Goal: Transaction & Acquisition: Purchase product/service

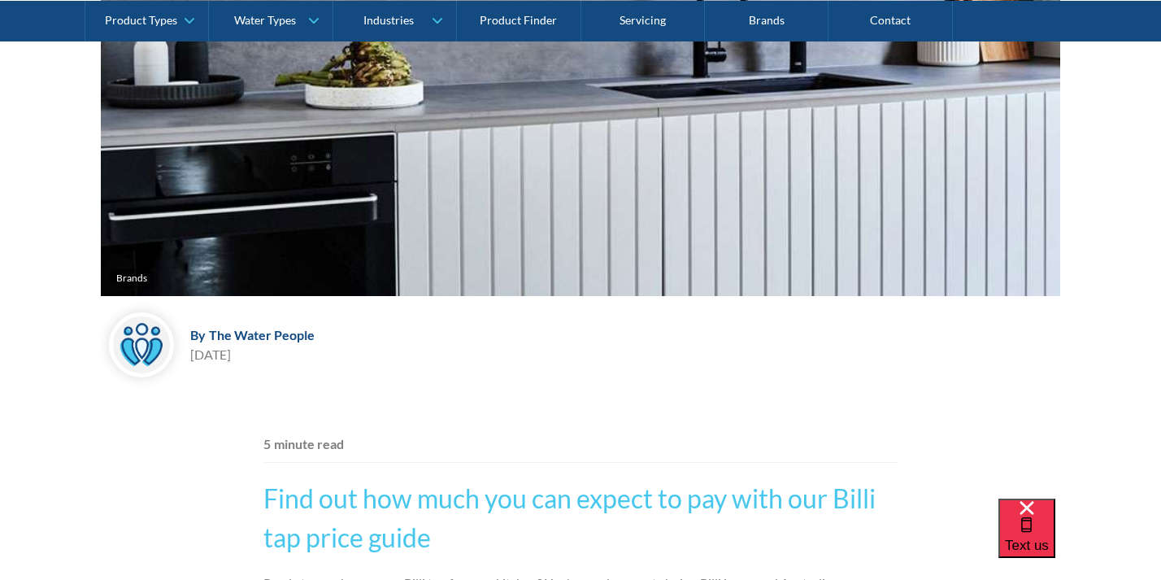
scroll to position [534, 0]
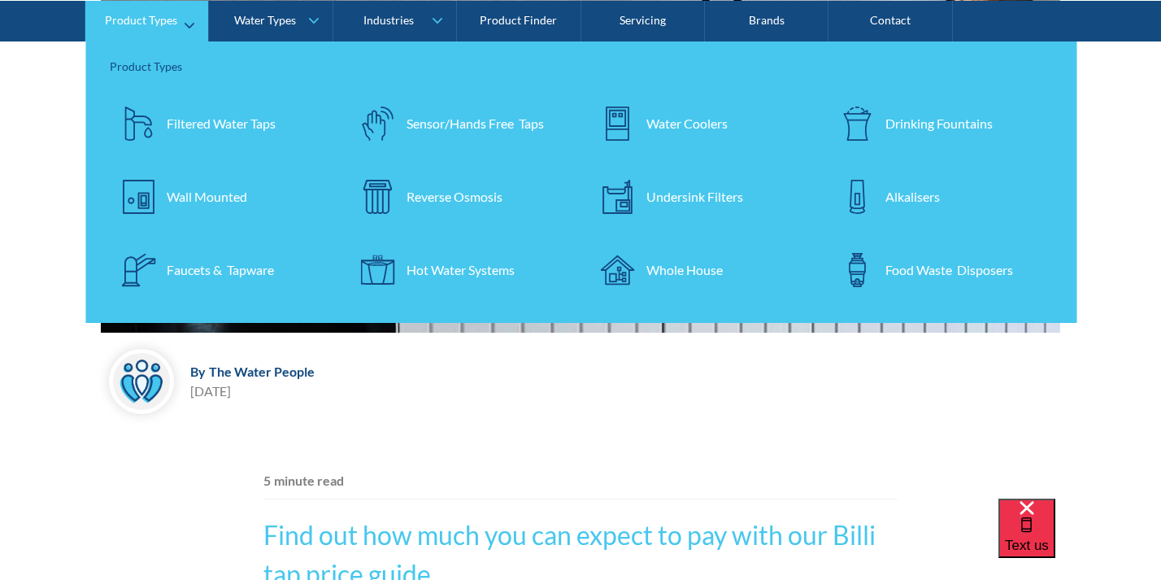
click at [215, 125] on div "Filtered Water Taps" at bounding box center [221, 123] width 109 height 20
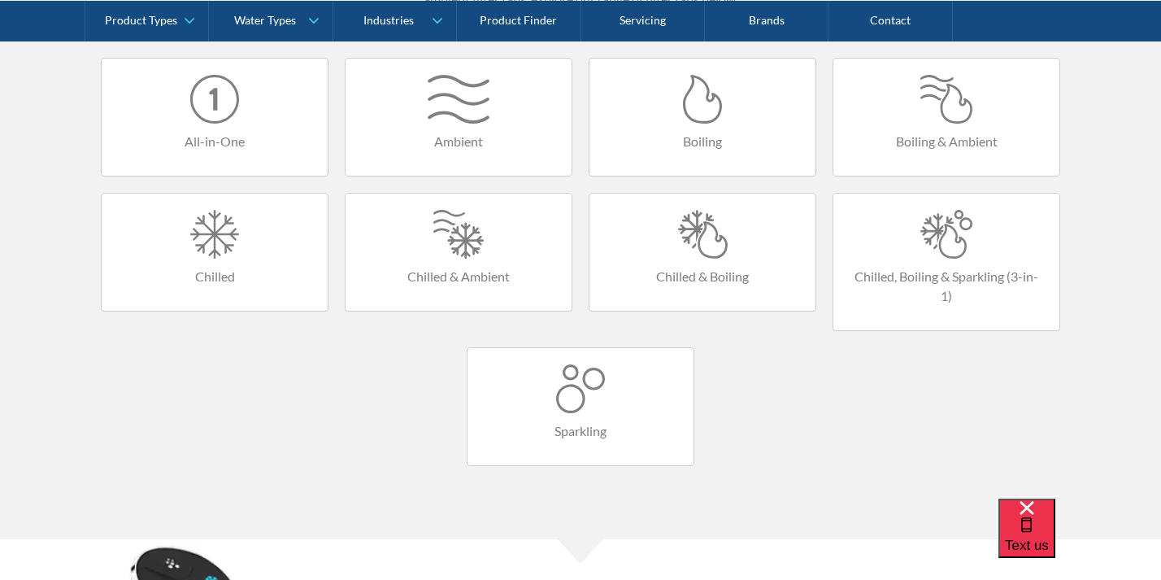
scroll to position [1053, 0]
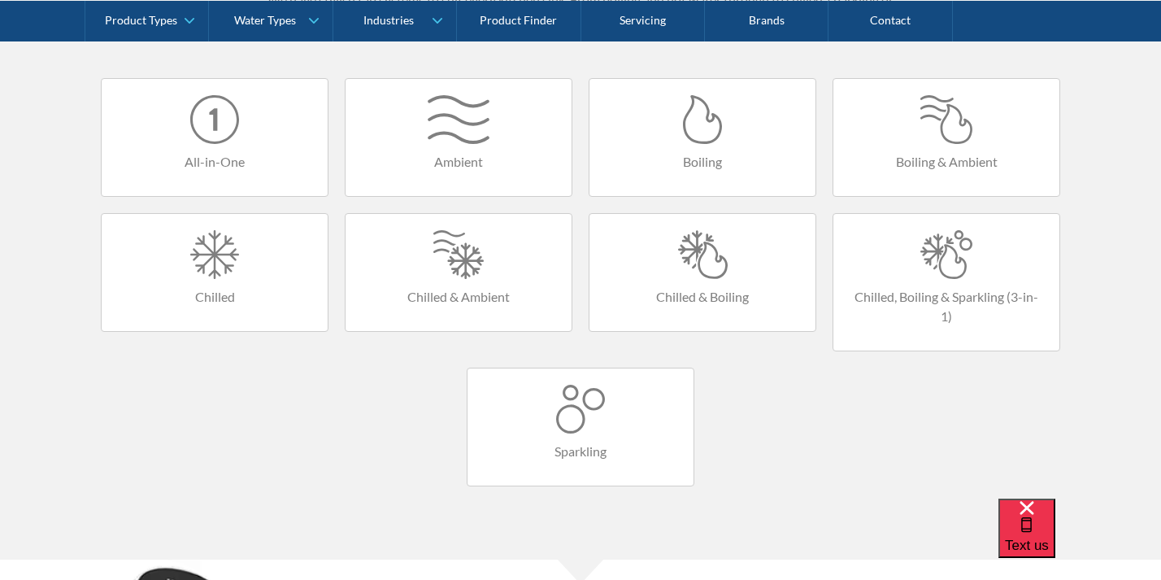
click at [949, 281] on link "Chilled, Boiling & Sparkling (3-in-1)" at bounding box center [947, 282] width 228 height 138
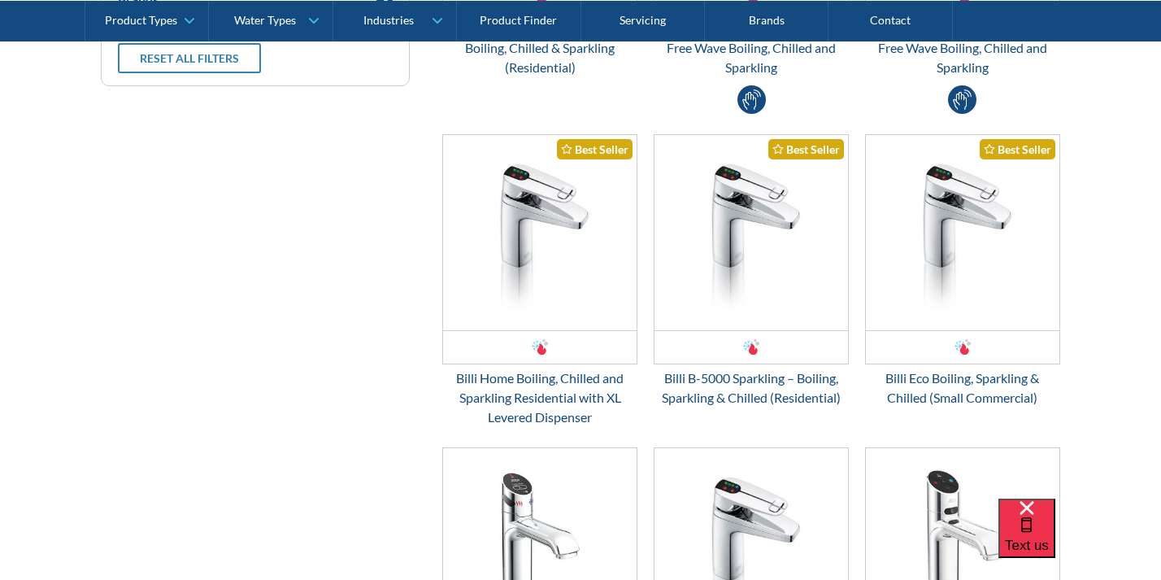
scroll to position [284, 0]
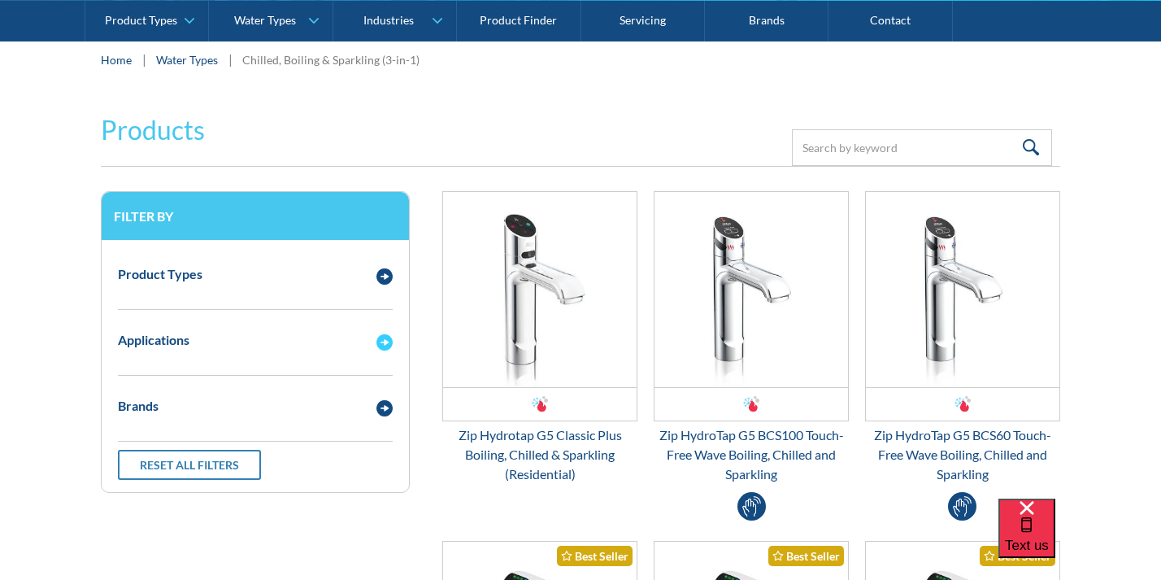
click at [386, 344] on img "Email Form 3" at bounding box center [384, 342] width 16 height 16
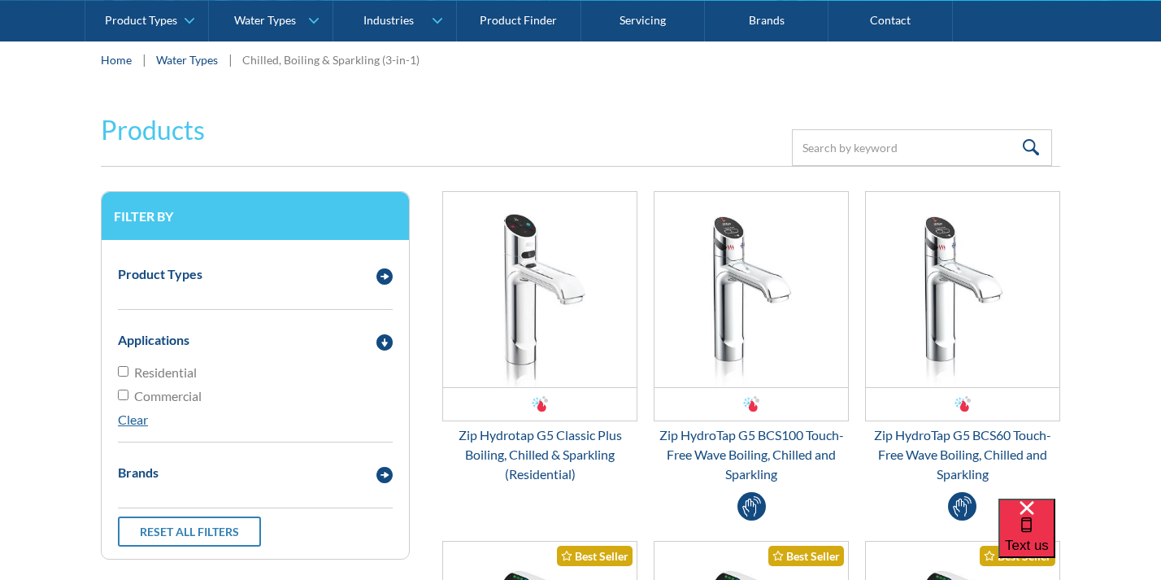
click at [126, 368] on input "Residential" at bounding box center [123, 371] width 11 height 11
checkbox input "true"
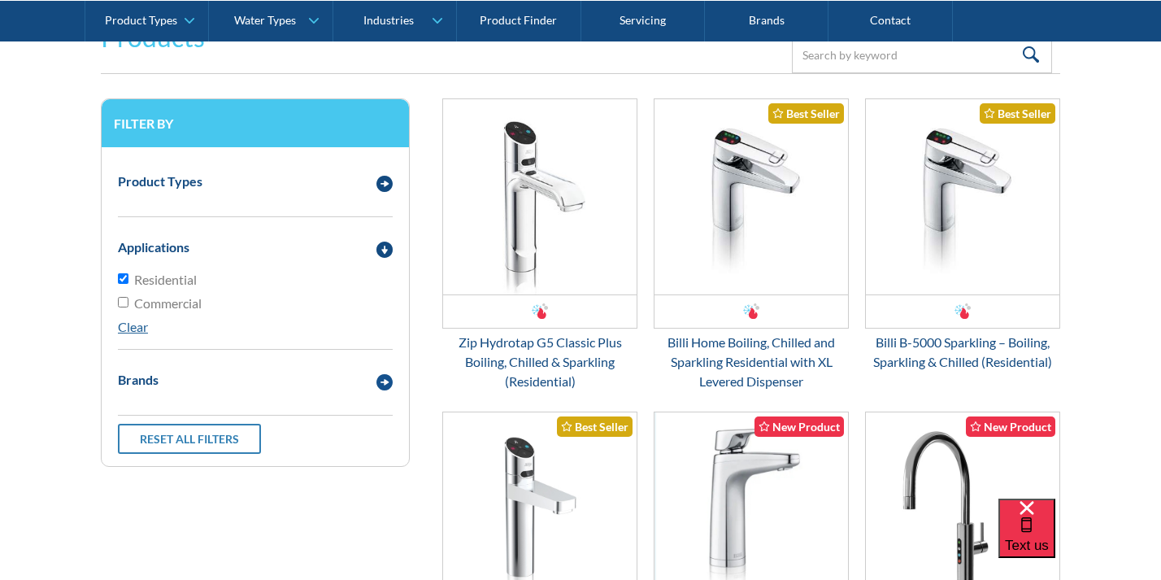
scroll to position [377, 0]
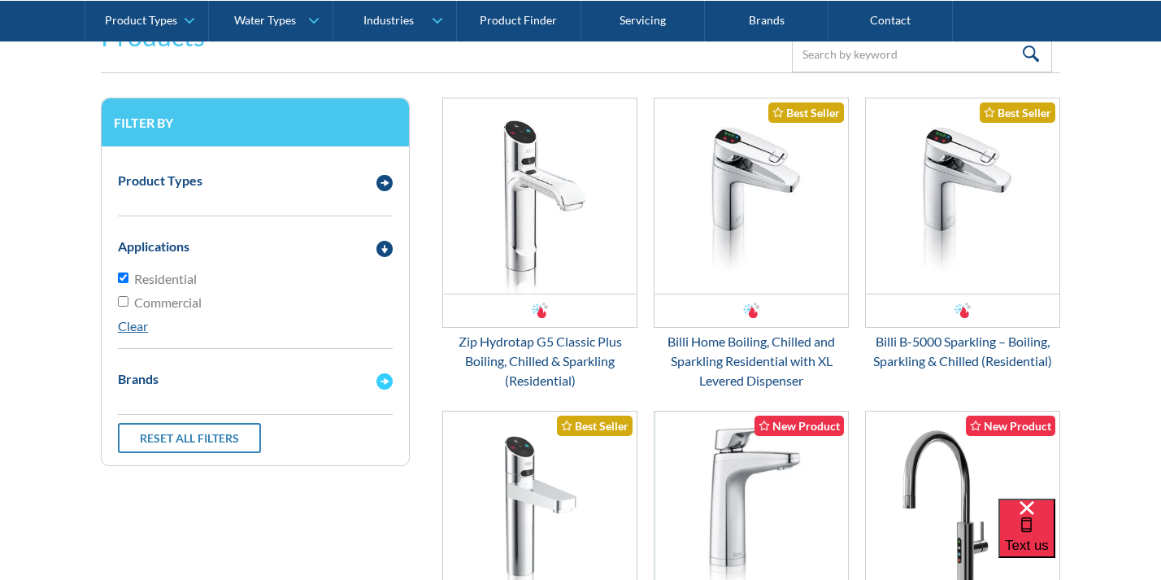
click at [391, 376] on img "Email Form 3" at bounding box center [384, 381] width 16 height 16
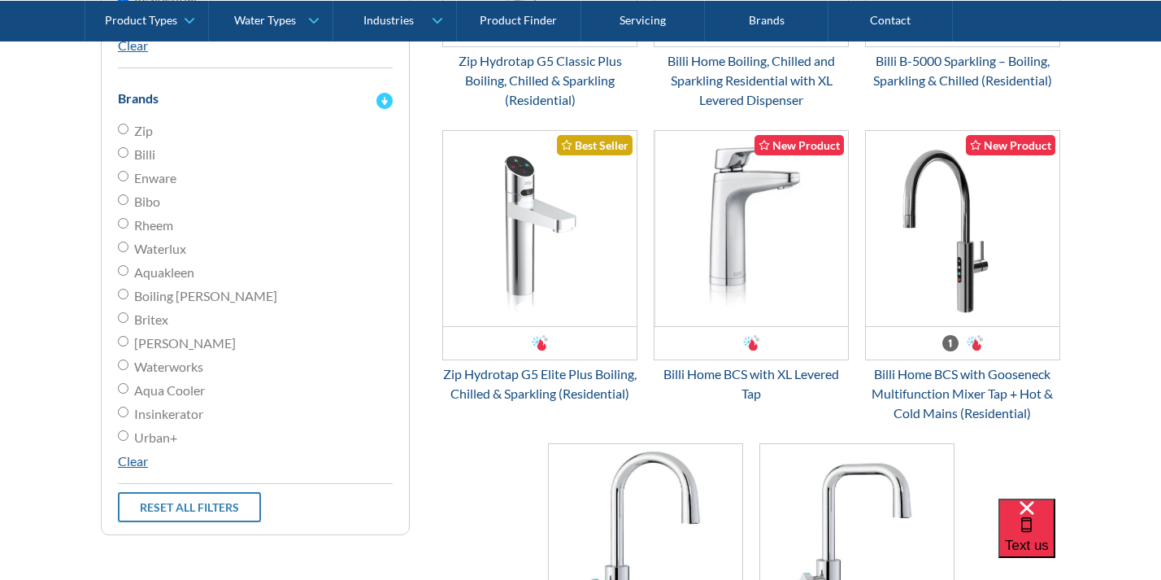
scroll to position [659, 0]
click at [1131, 404] on form "Products Filter Filter by Product Types Filtered Water Taps Sensor/Hands Free T…" at bounding box center [580, 268] width 1129 height 1098
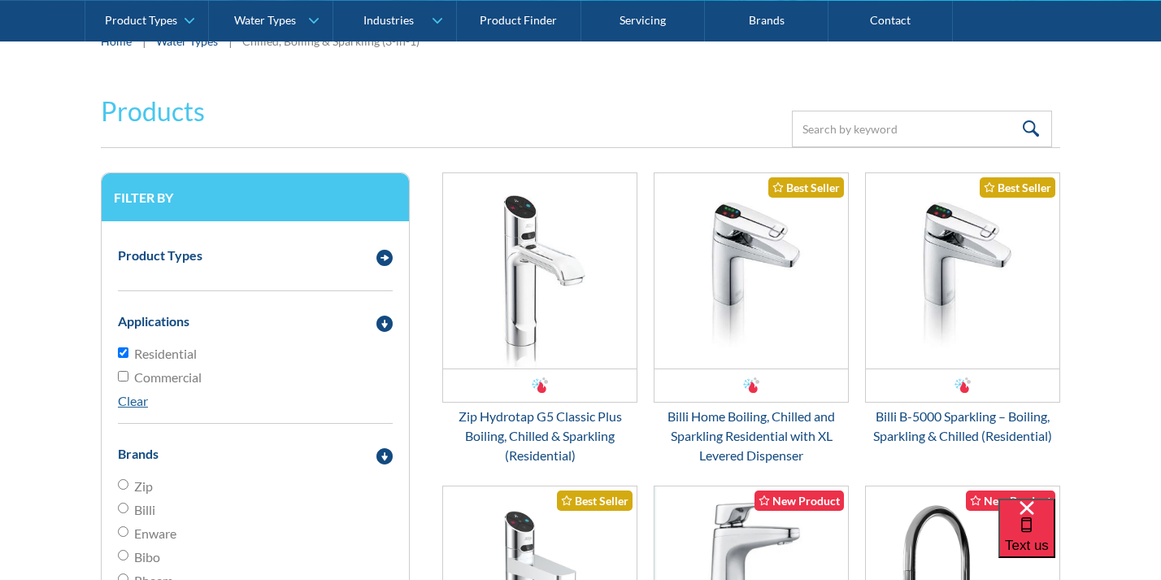
scroll to position [286, 0]
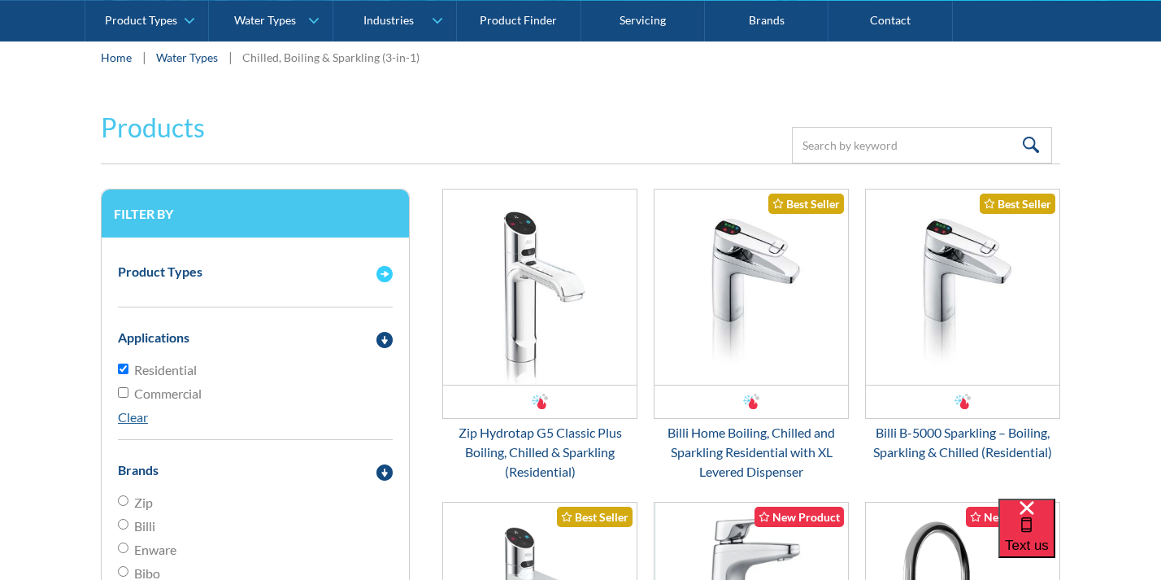
click at [389, 271] on img "Email Form 3" at bounding box center [384, 274] width 16 height 16
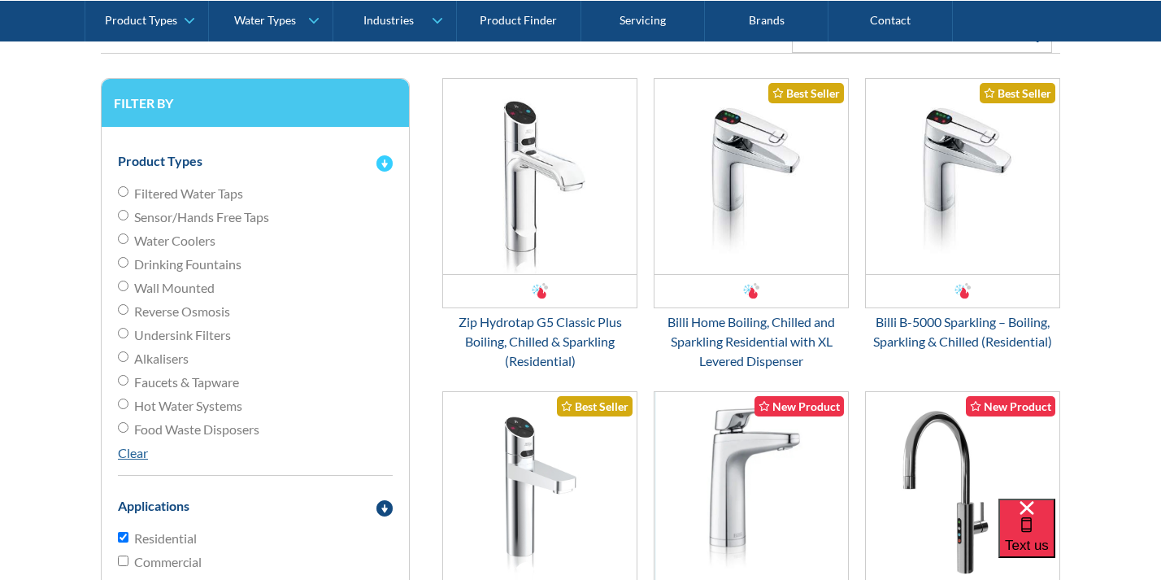
scroll to position [400, 0]
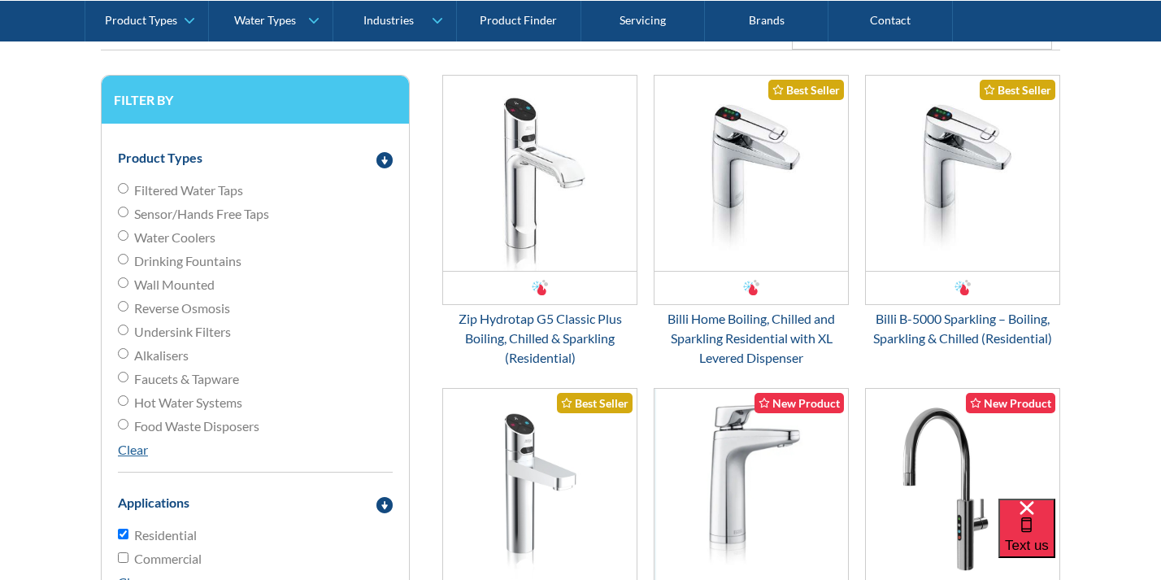
click at [1114, 370] on form "Products Filter Filter by Product Types Filtered Water Taps Sensor/Hands Free T…" at bounding box center [580, 545] width 1129 height 1134
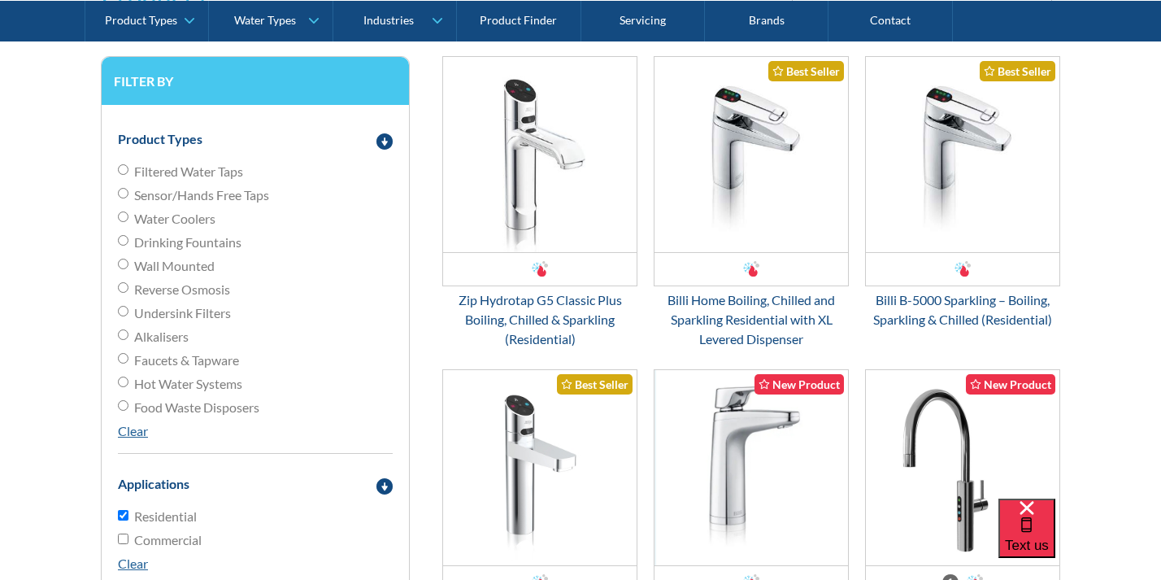
scroll to position [423, 0]
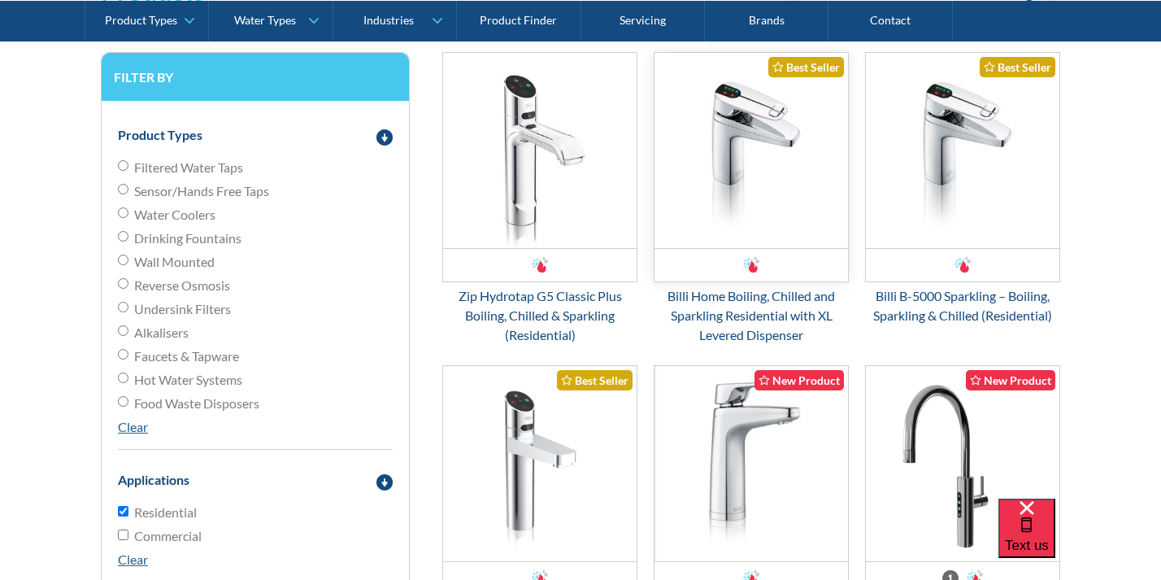
click at [739, 142] on img "Email Form 3" at bounding box center [752, 150] width 194 height 195
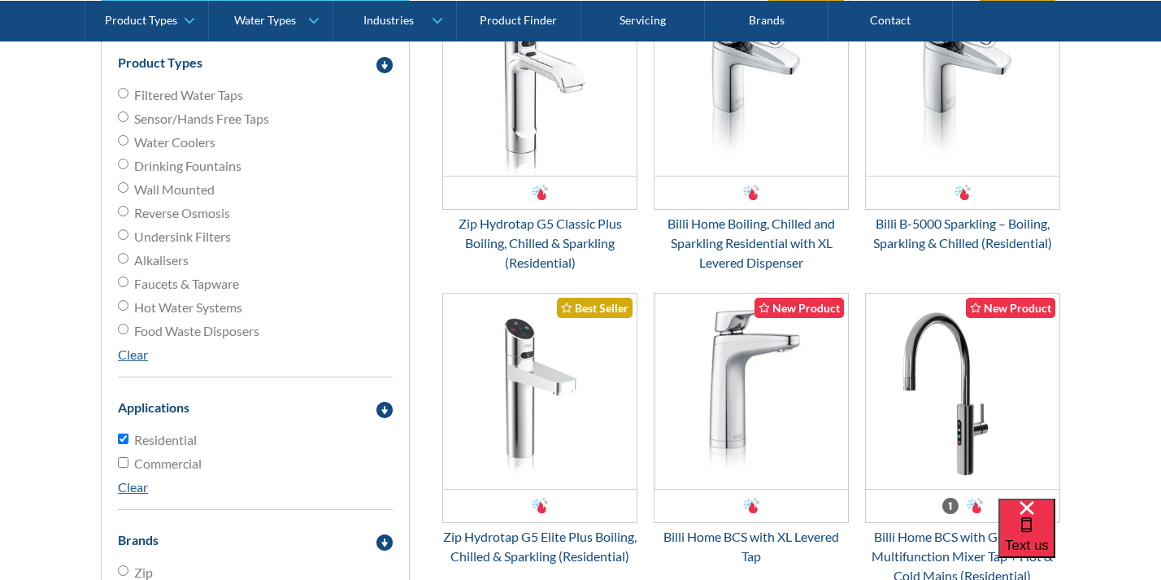
scroll to position [498, 0]
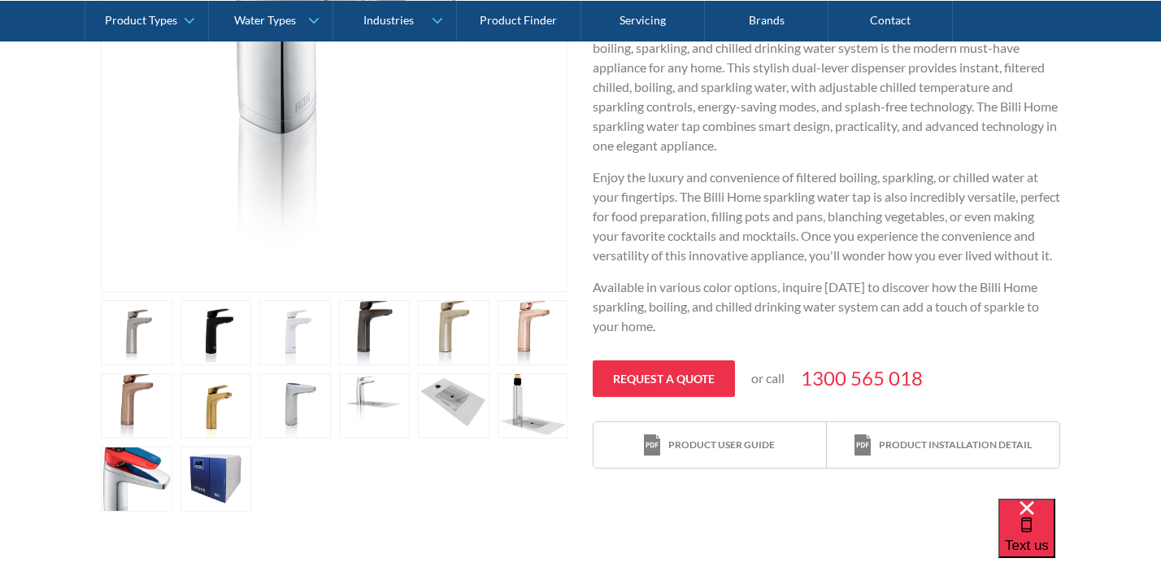
scroll to position [593, 0]
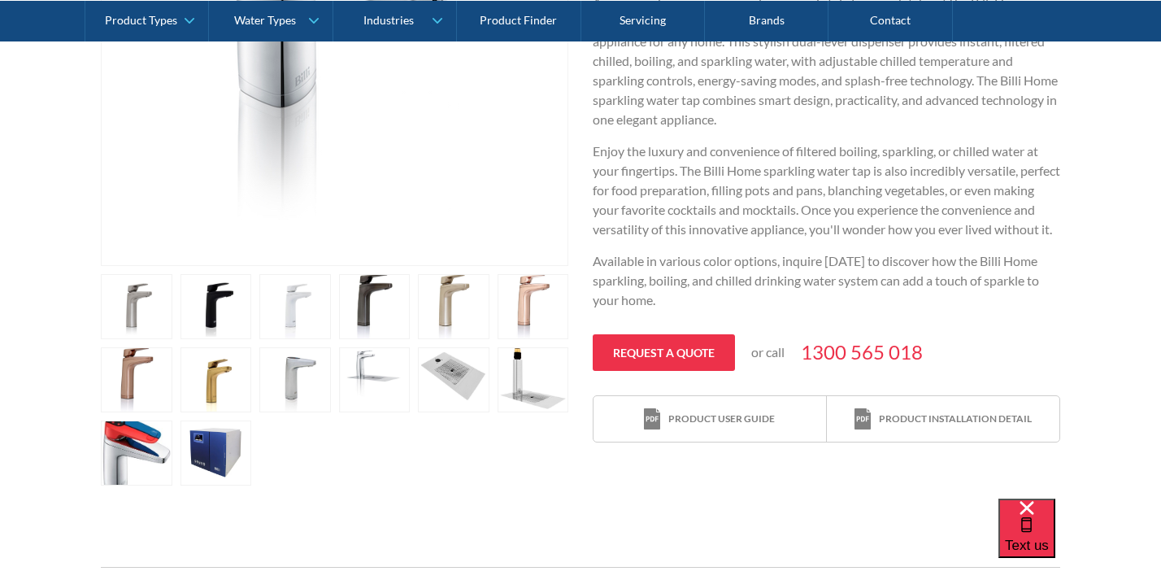
click at [172, 339] on link "open lightbox" at bounding box center [137, 306] width 72 height 65
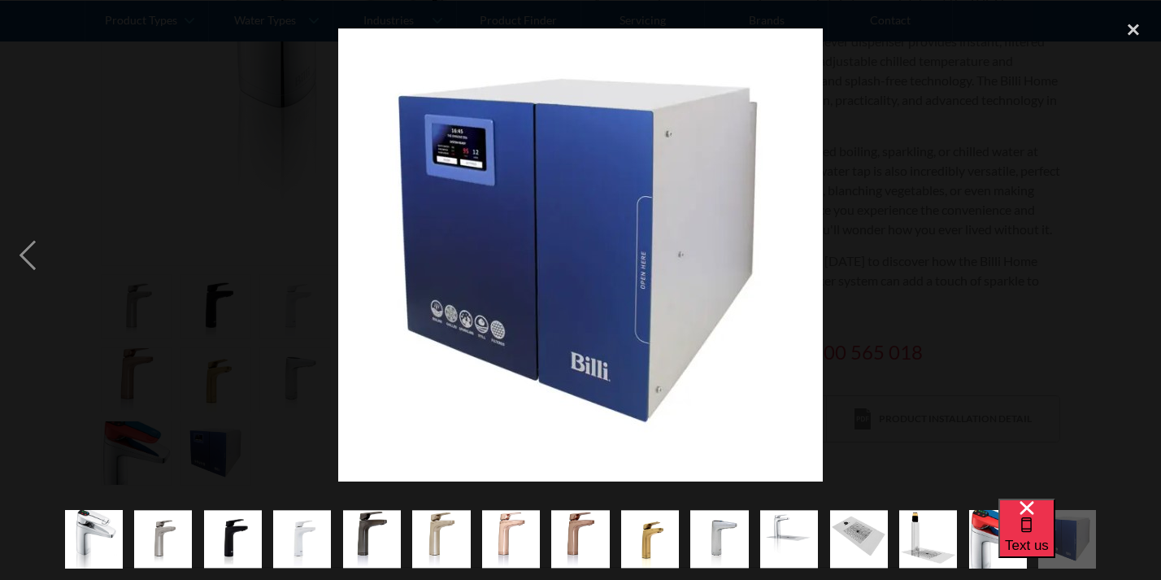
click at [436, 528] on img "show item 6 of 15" at bounding box center [441, 539] width 58 height 58
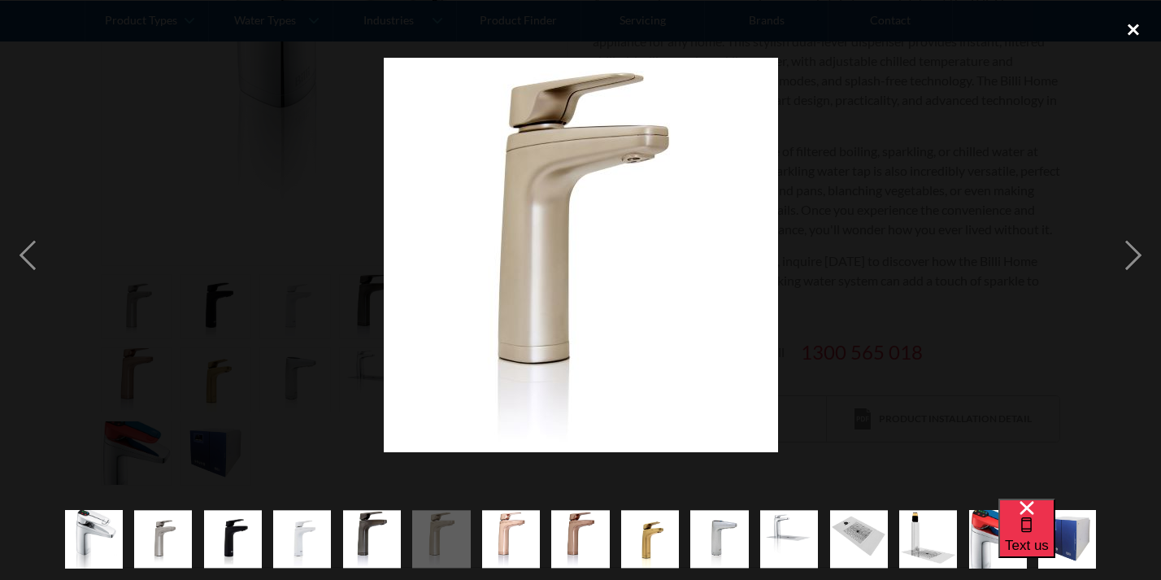
click at [1135, 25] on div "close lightbox" at bounding box center [1133, 29] width 55 height 36
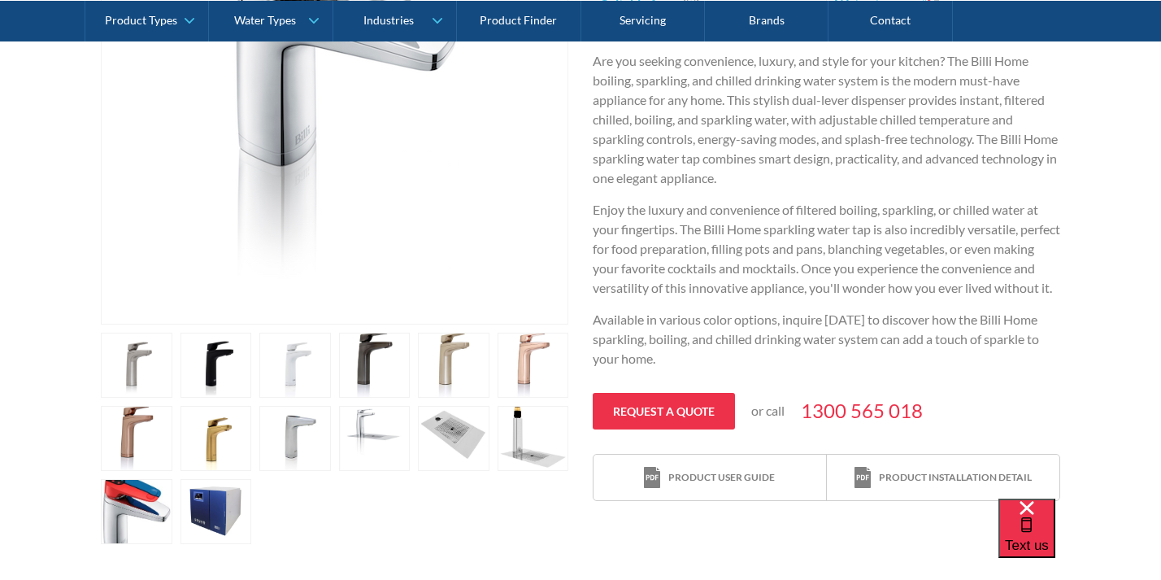
scroll to position [526, 0]
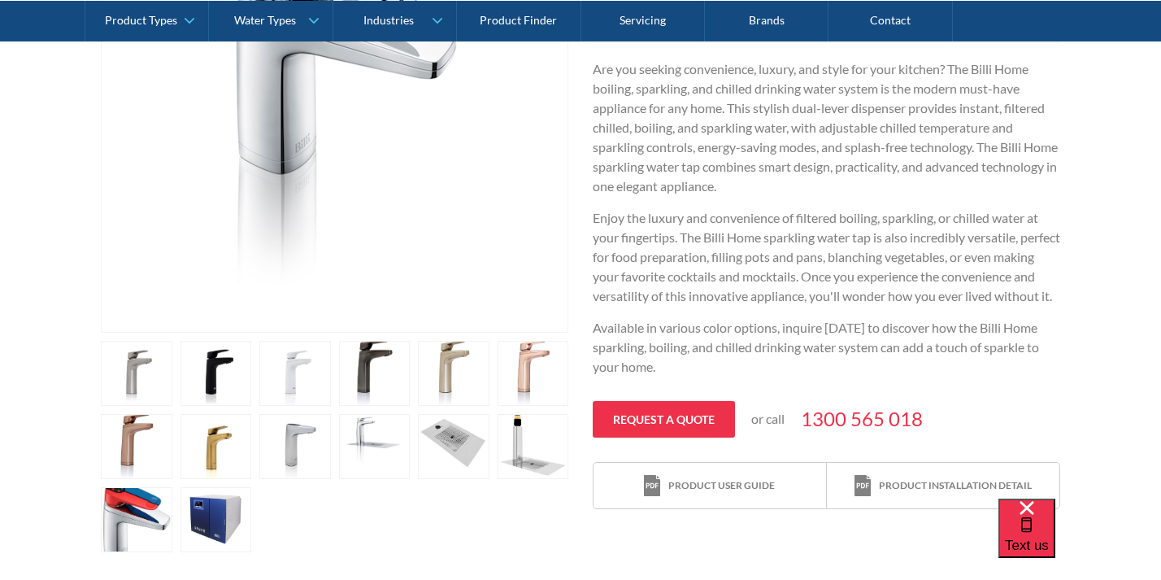
click at [172, 406] on link "open lightbox" at bounding box center [137, 373] width 72 height 65
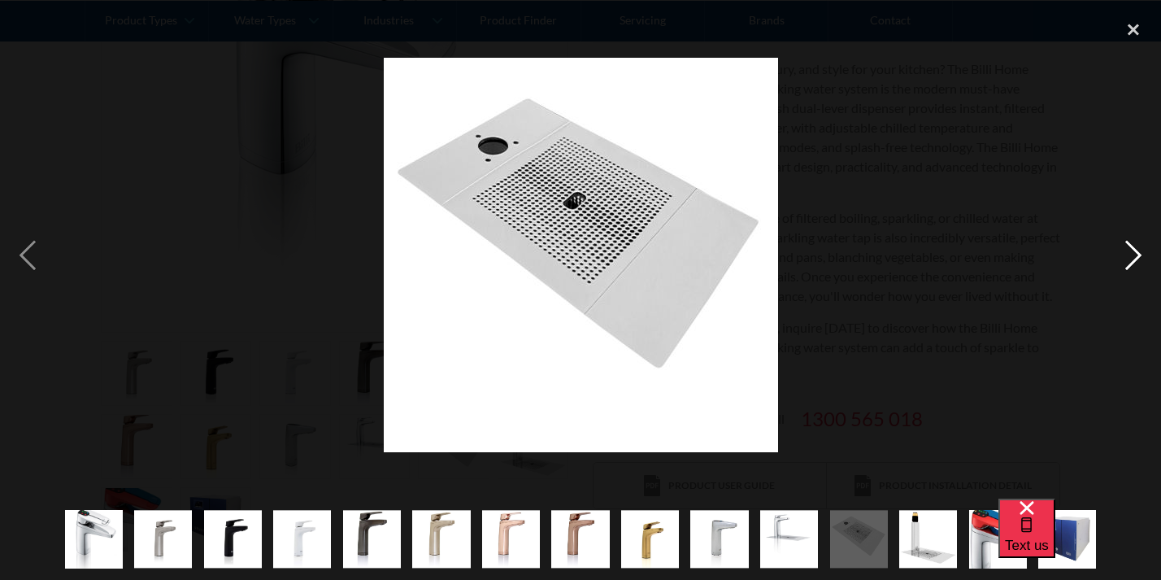
click at [1133, 263] on div "next image" at bounding box center [1133, 254] width 55 height 487
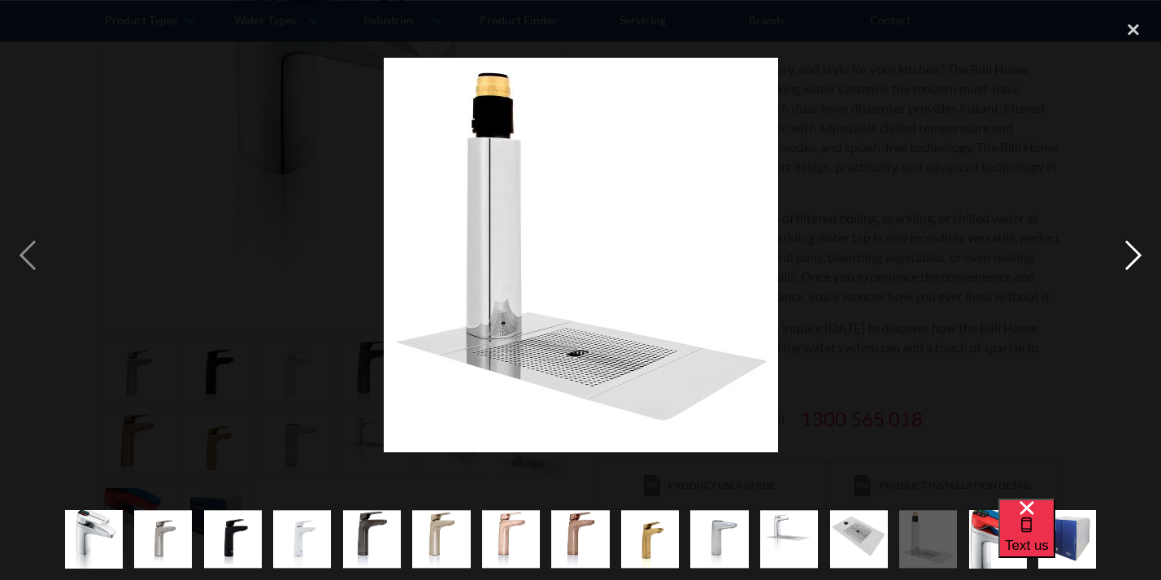
click at [1133, 265] on div "next image" at bounding box center [1133, 254] width 55 height 487
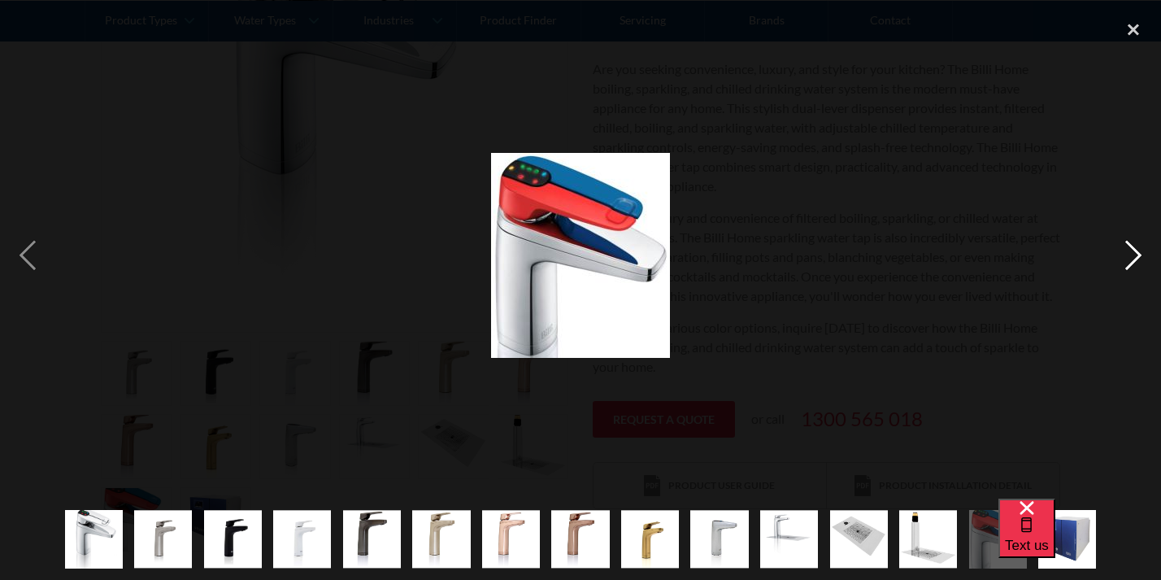
click at [1133, 265] on div "next image" at bounding box center [1133, 254] width 55 height 487
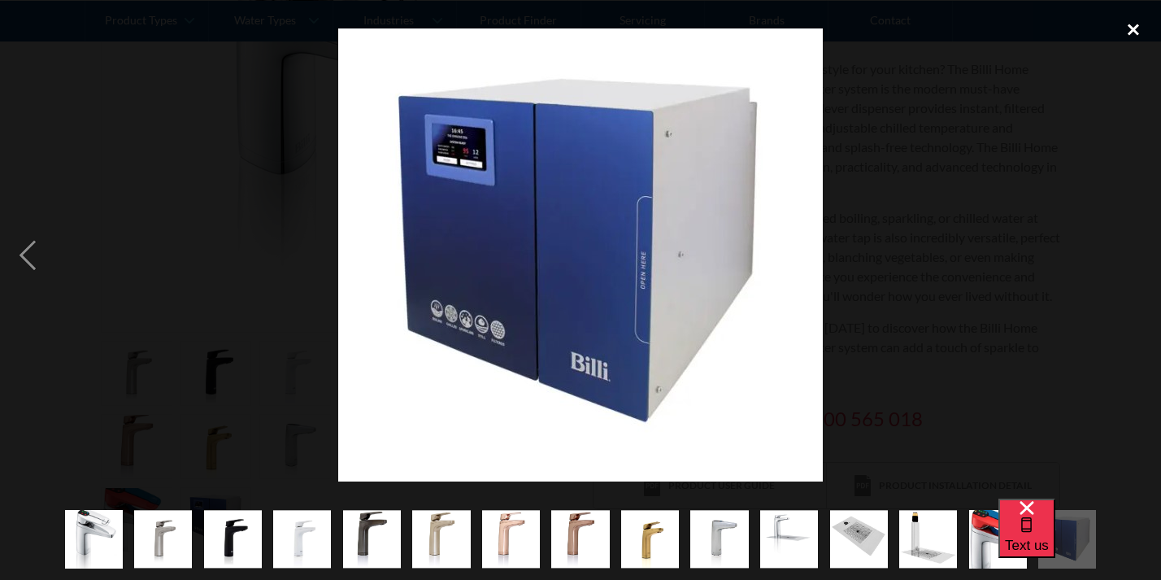
click at [1140, 25] on div "close lightbox" at bounding box center [1133, 29] width 55 height 36
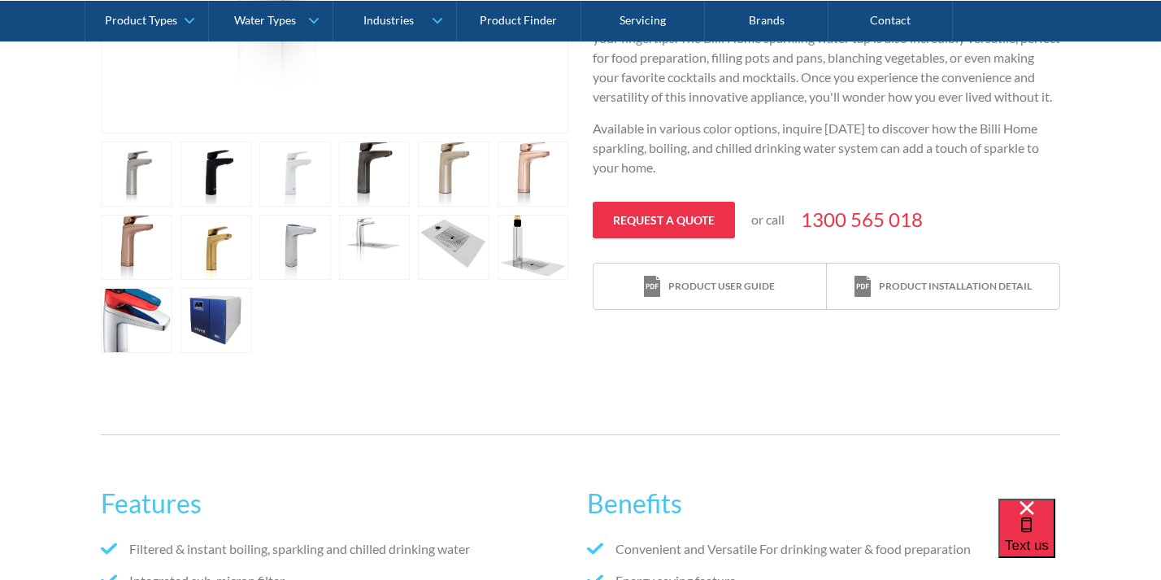
scroll to position [285, 0]
